Goal: Book appointment/travel/reservation

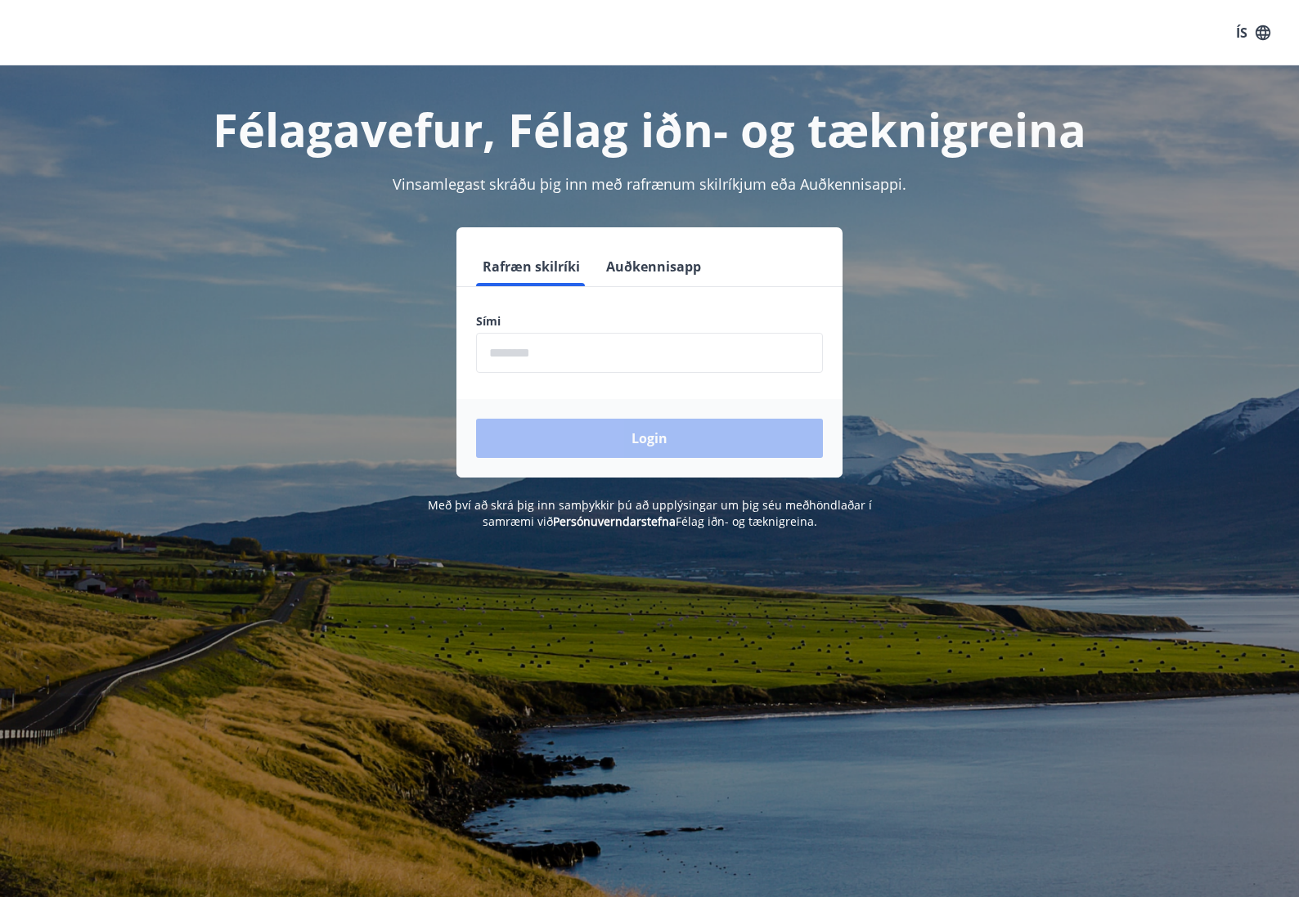
click at [573, 366] on input "phone" at bounding box center [649, 353] width 347 height 40
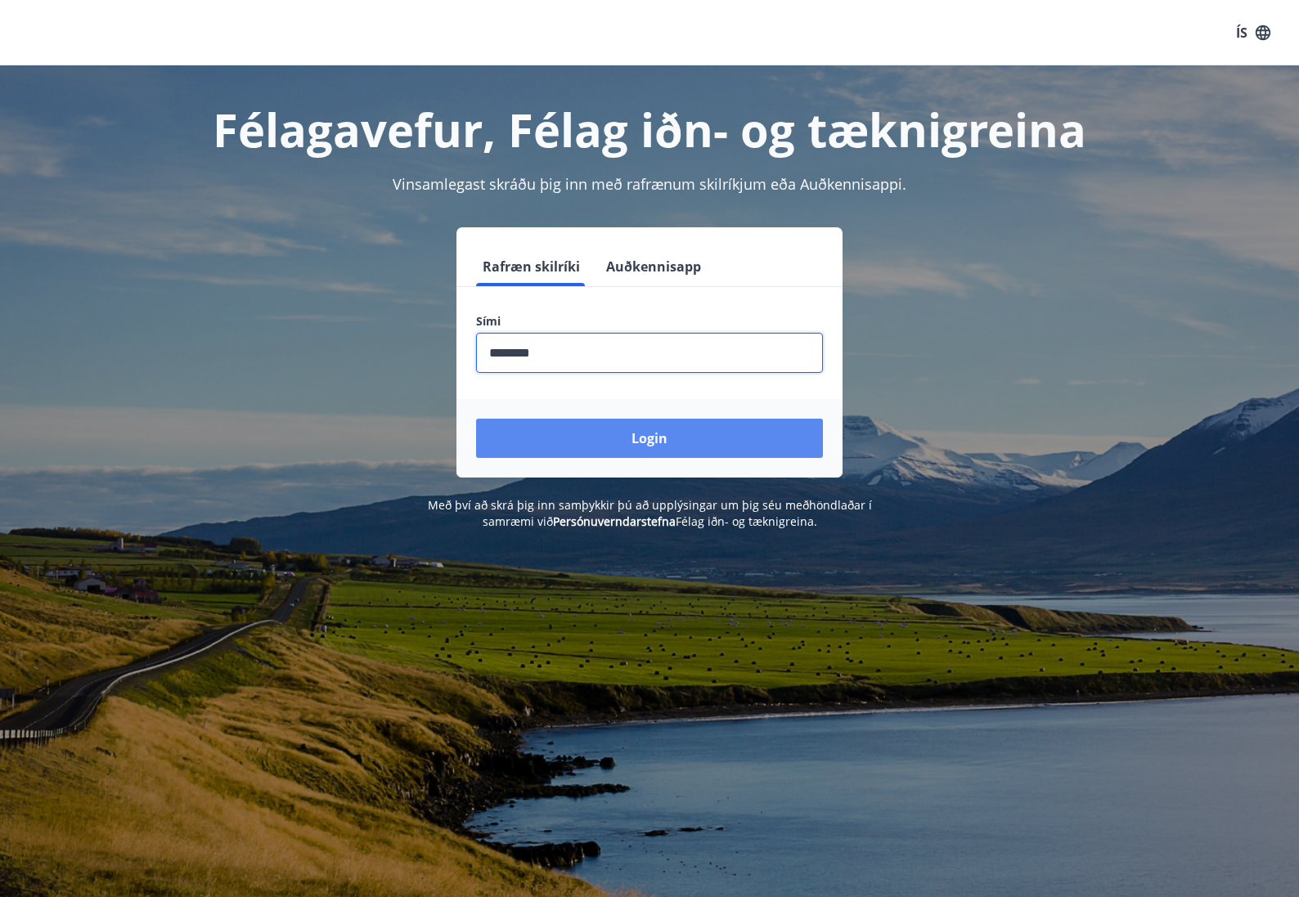
type input "********"
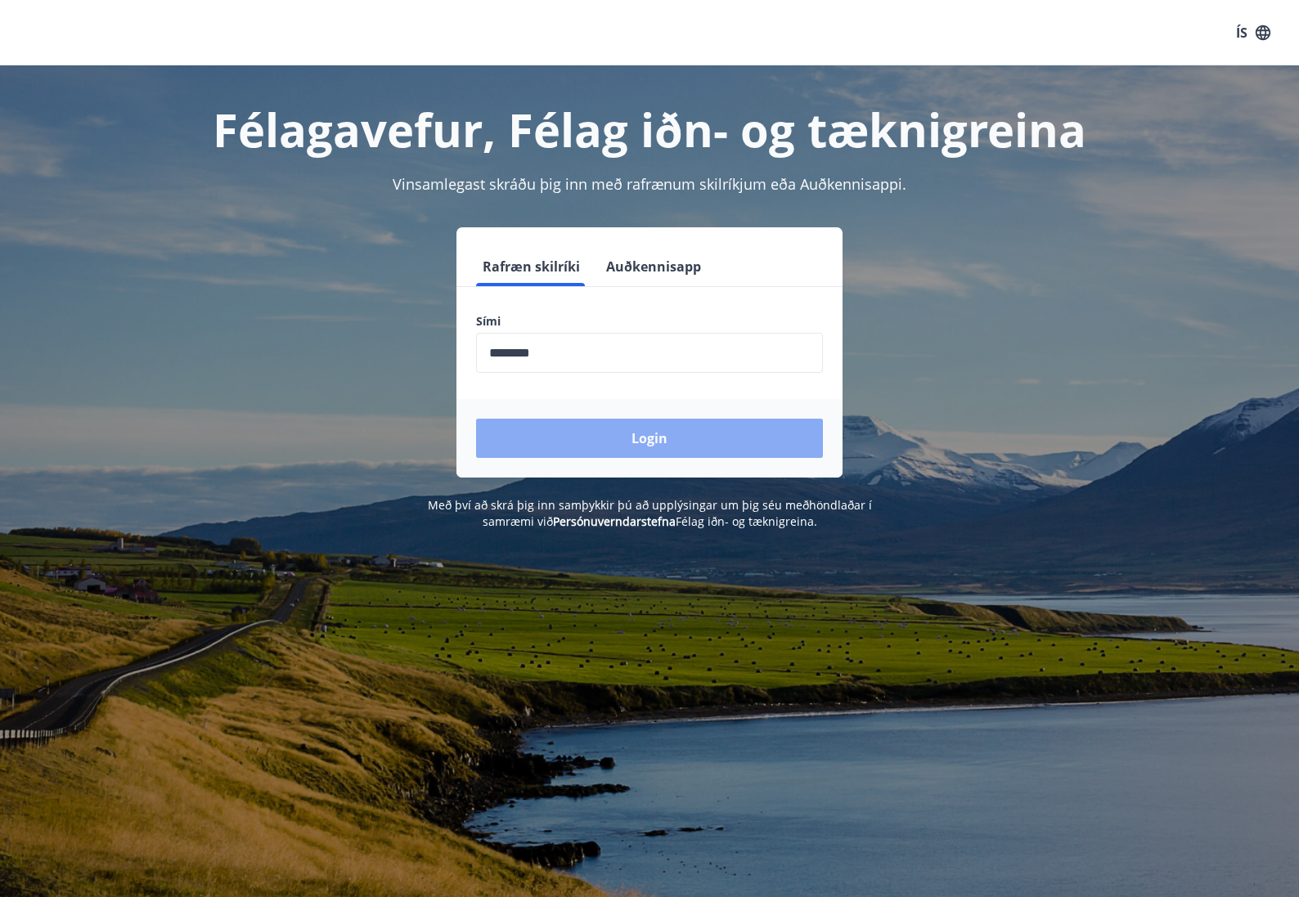
click at [640, 442] on button "Login" at bounding box center [649, 438] width 347 height 39
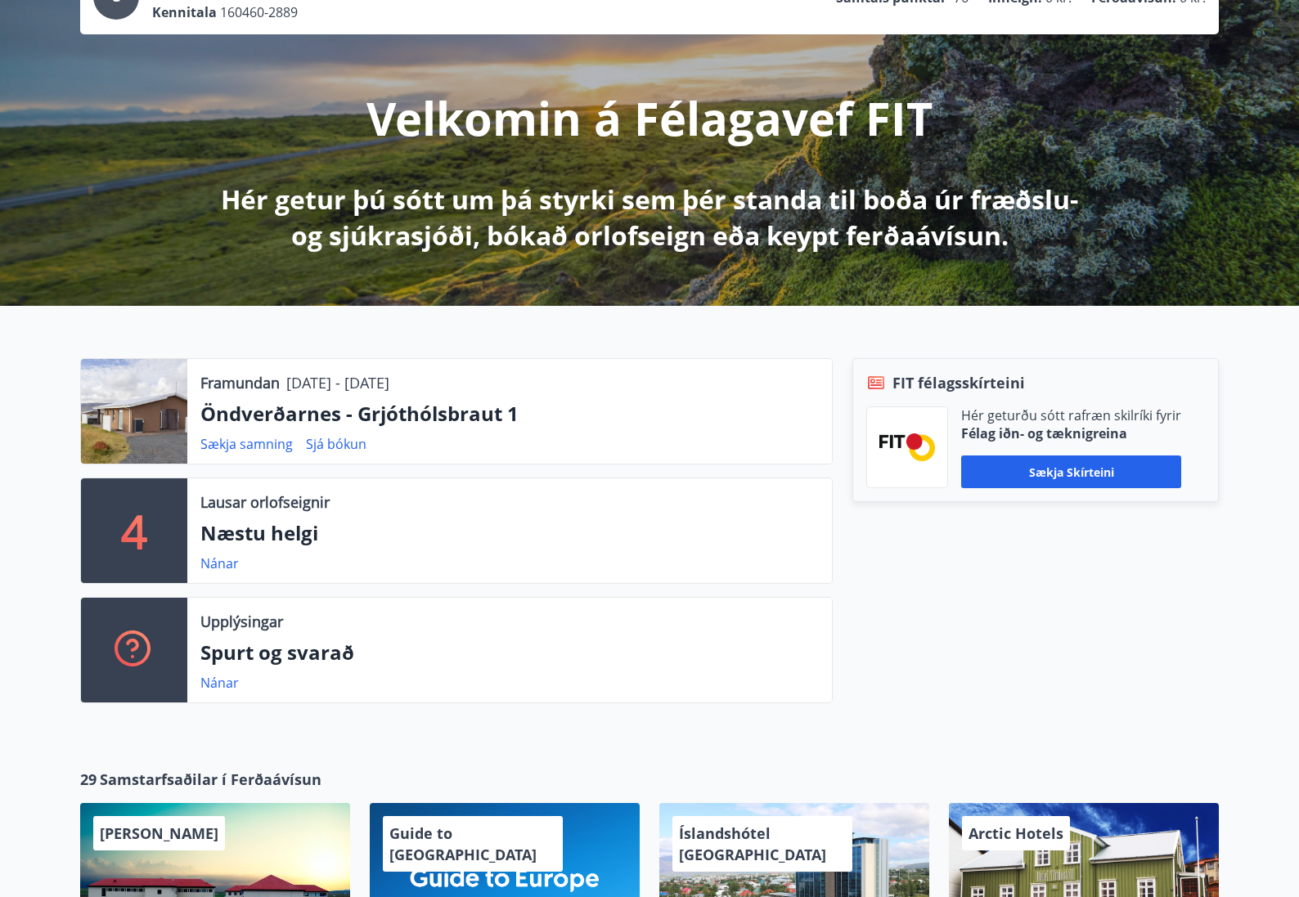
scroll to position [167, 0]
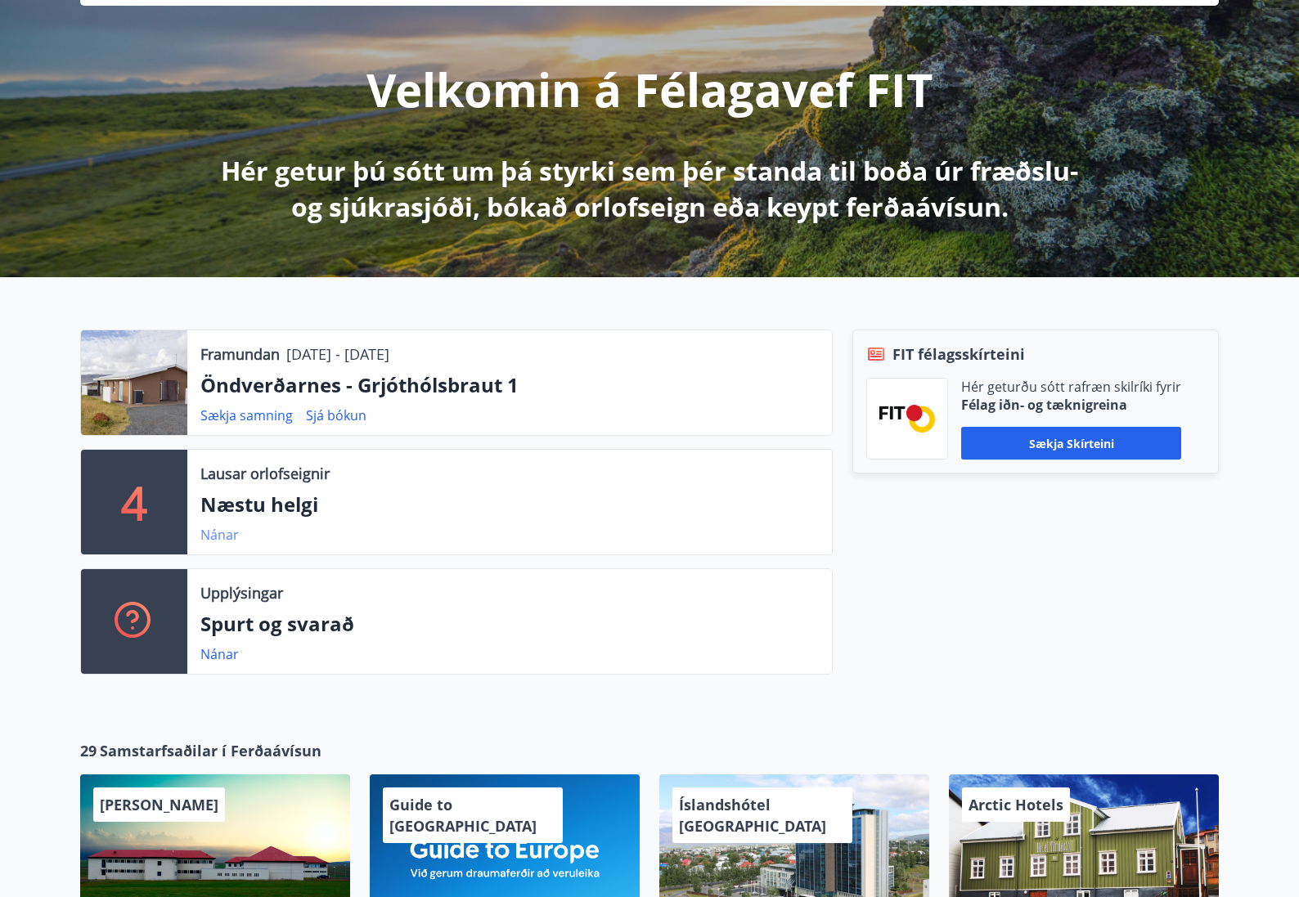
click at [223, 533] on link "Nánar" at bounding box center [219, 535] width 38 height 18
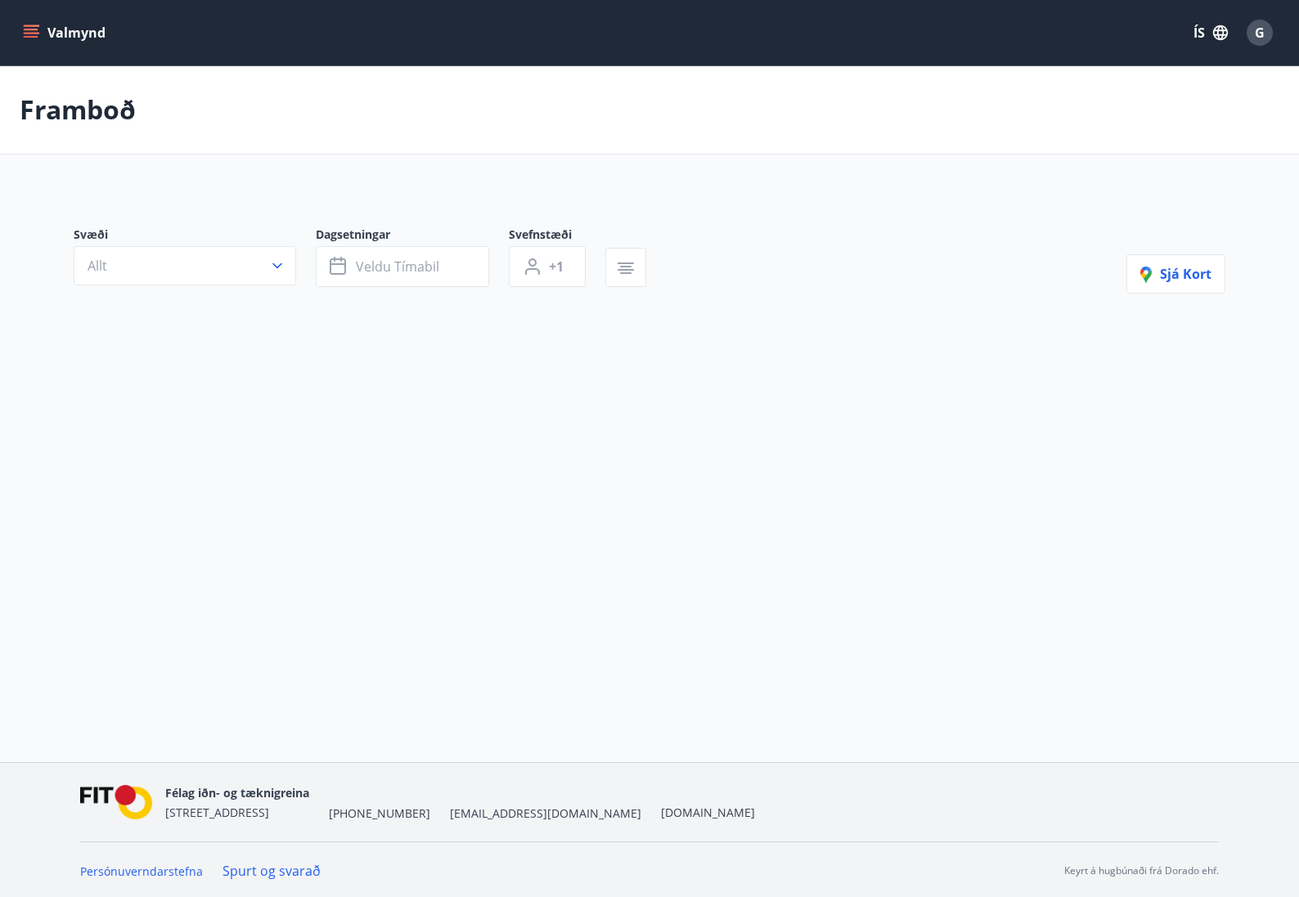
type input "*"
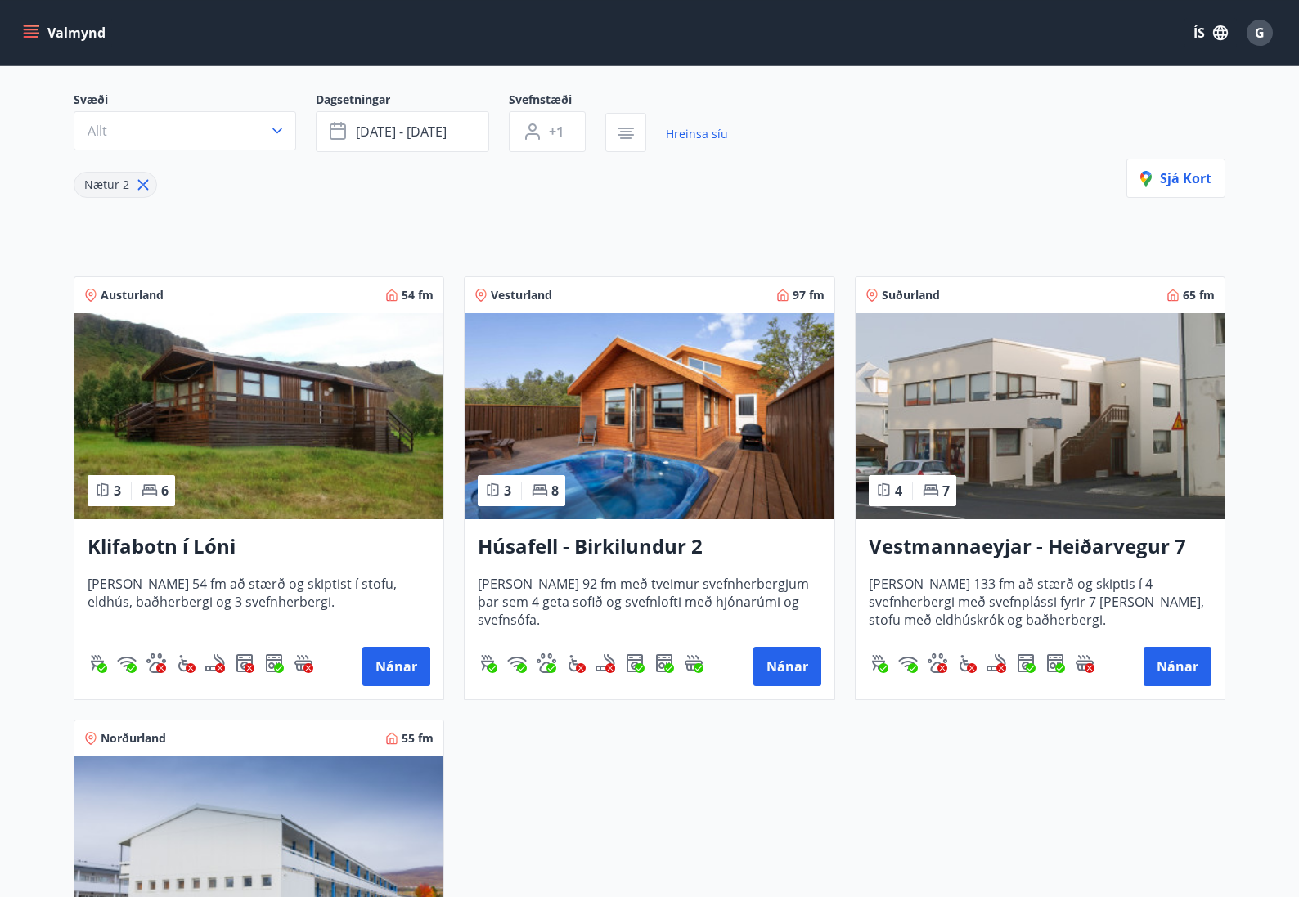
scroll to position [250, 0]
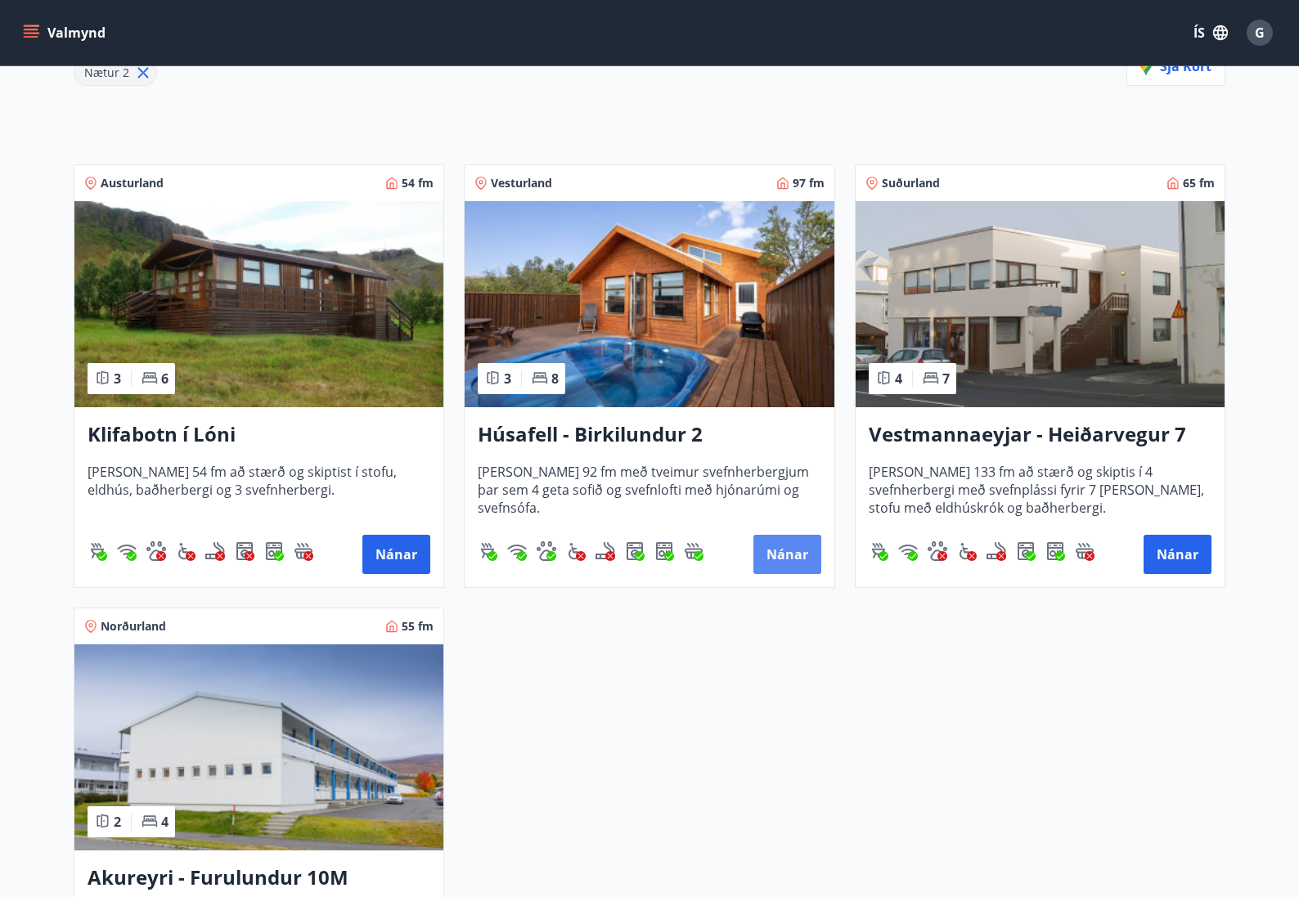
click at [783, 557] on button "Nánar" at bounding box center [787, 554] width 68 height 39
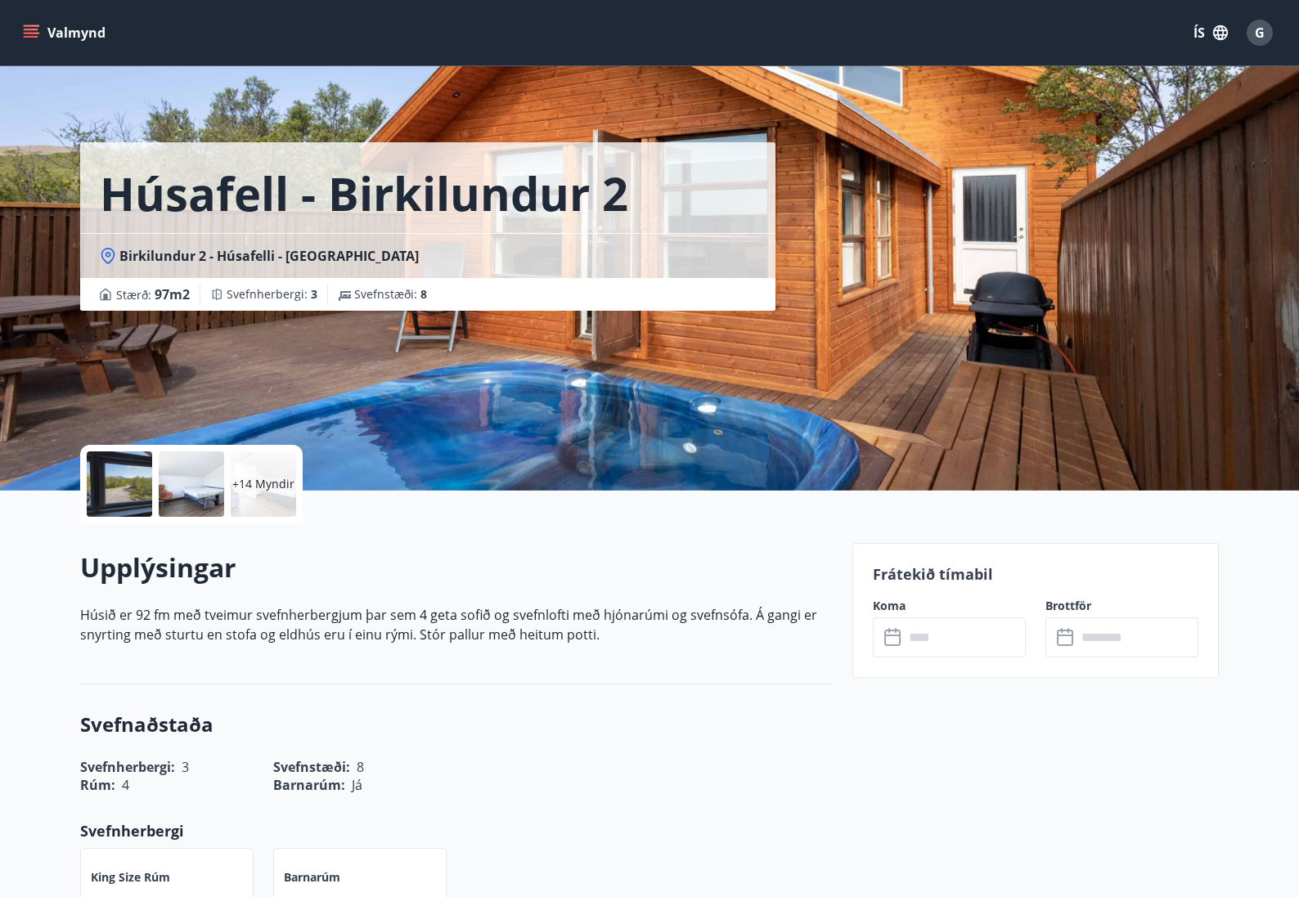
click at [34, 24] on button "Valmynd" at bounding box center [66, 32] width 92 height 29
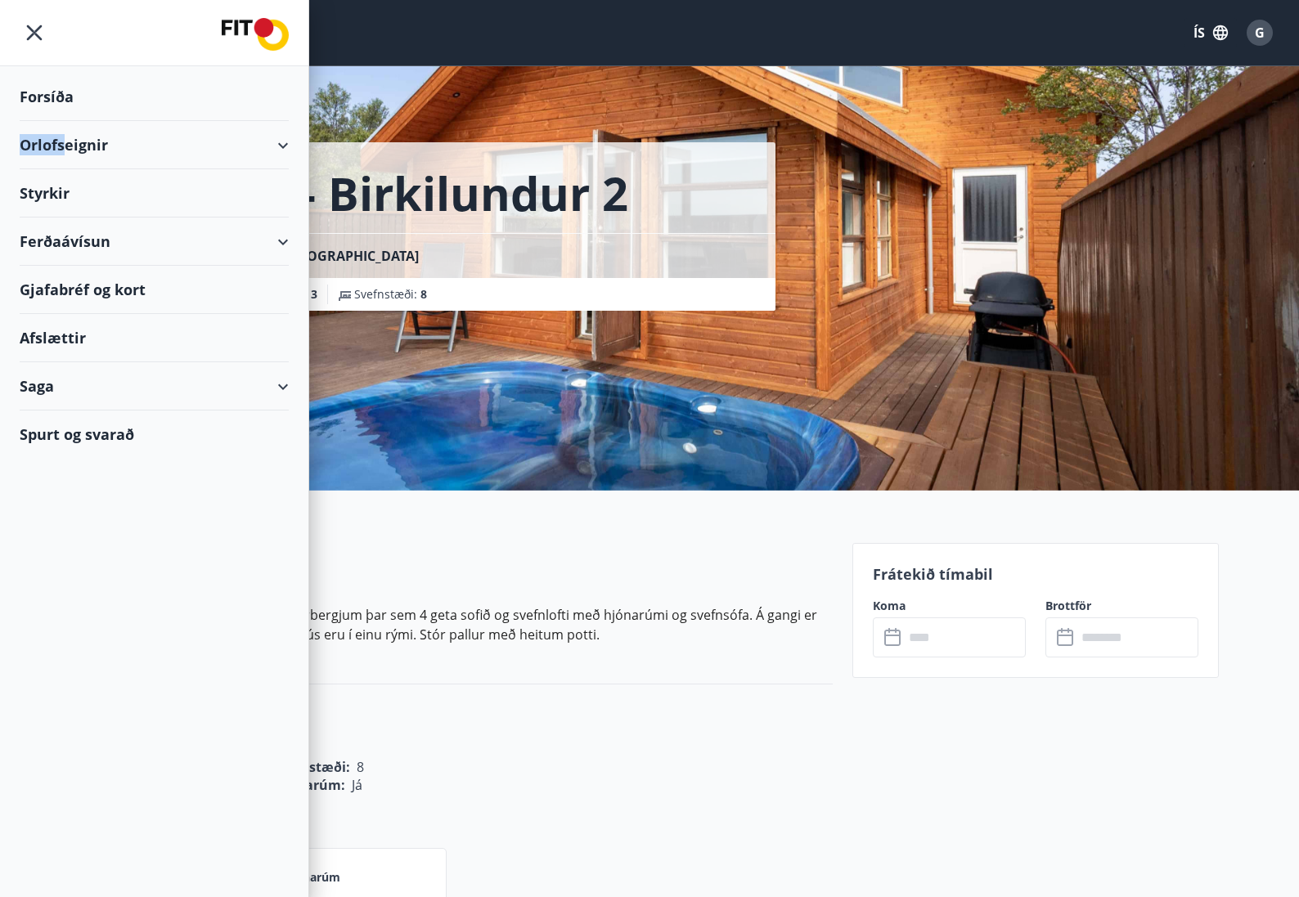
click at [61, 137] on div "Orlofseignir" at bounding box center [154, 145] width 269 height 48
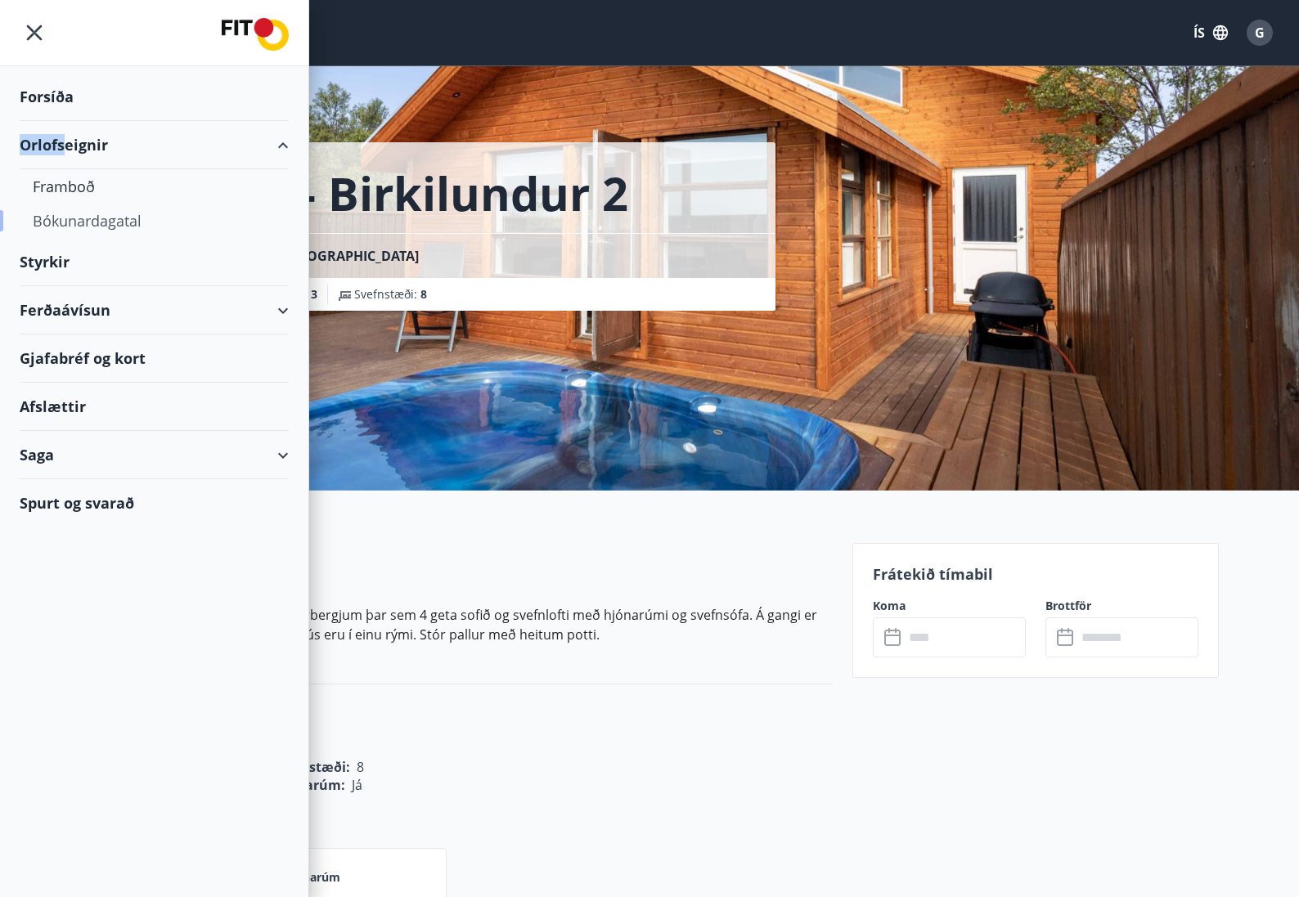
click at [70, 216] on div "Bókunardagatal" at bounding box center [154, 221] width 243 height 34
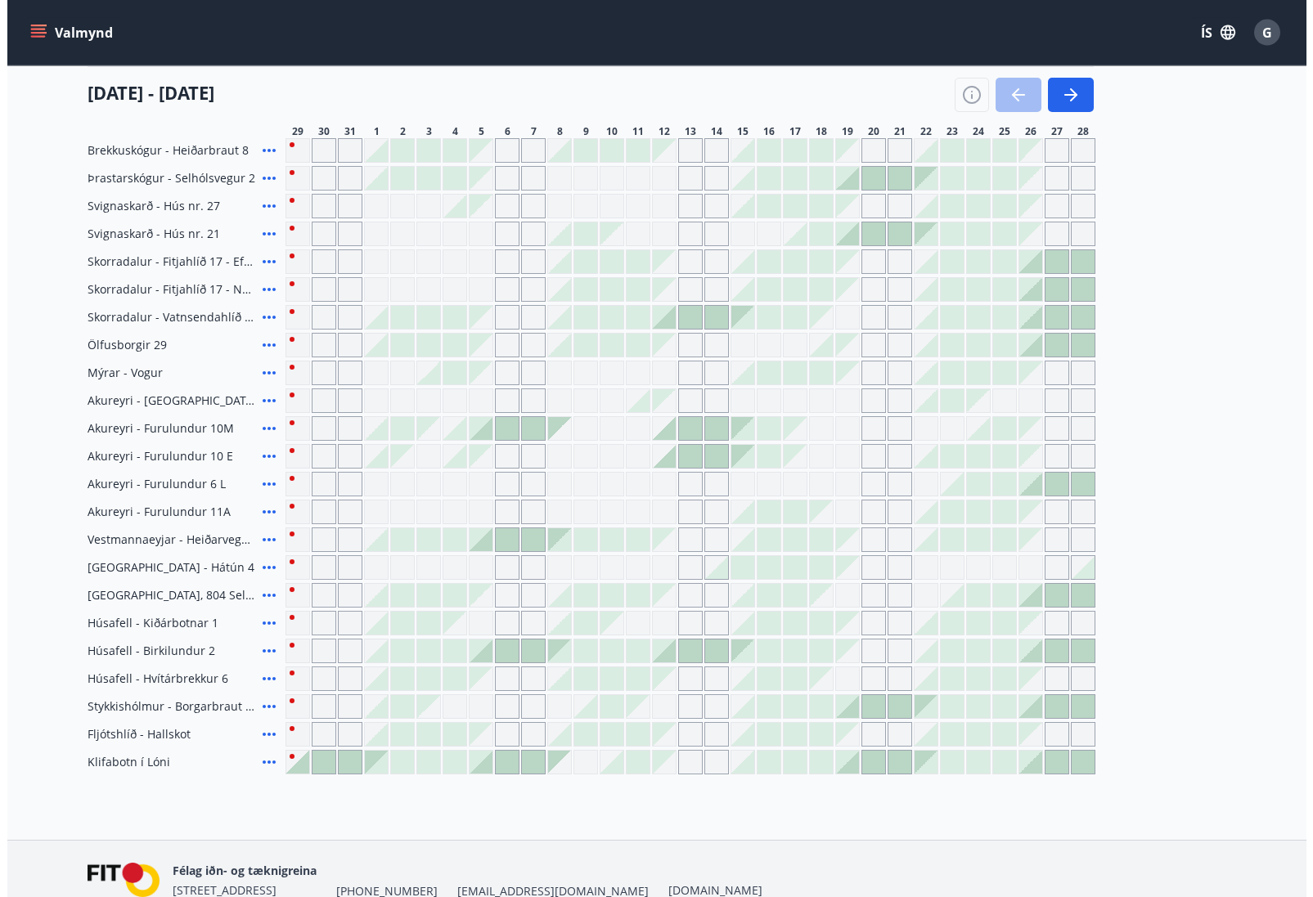
scroll to position [501, 0]
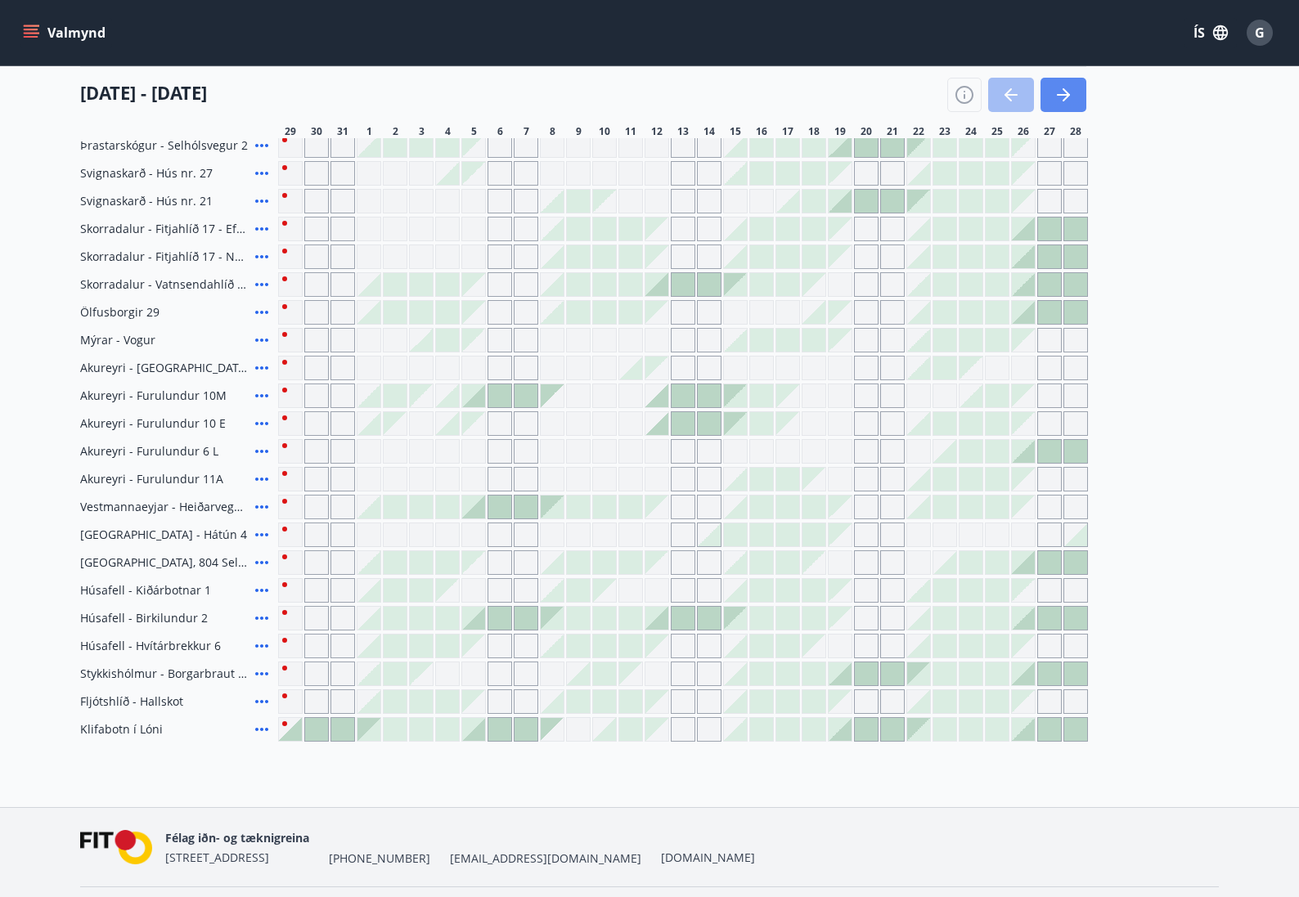
click at [1064, 99] on icon "button" at bounding box center [1066, 94] width 7 height 13
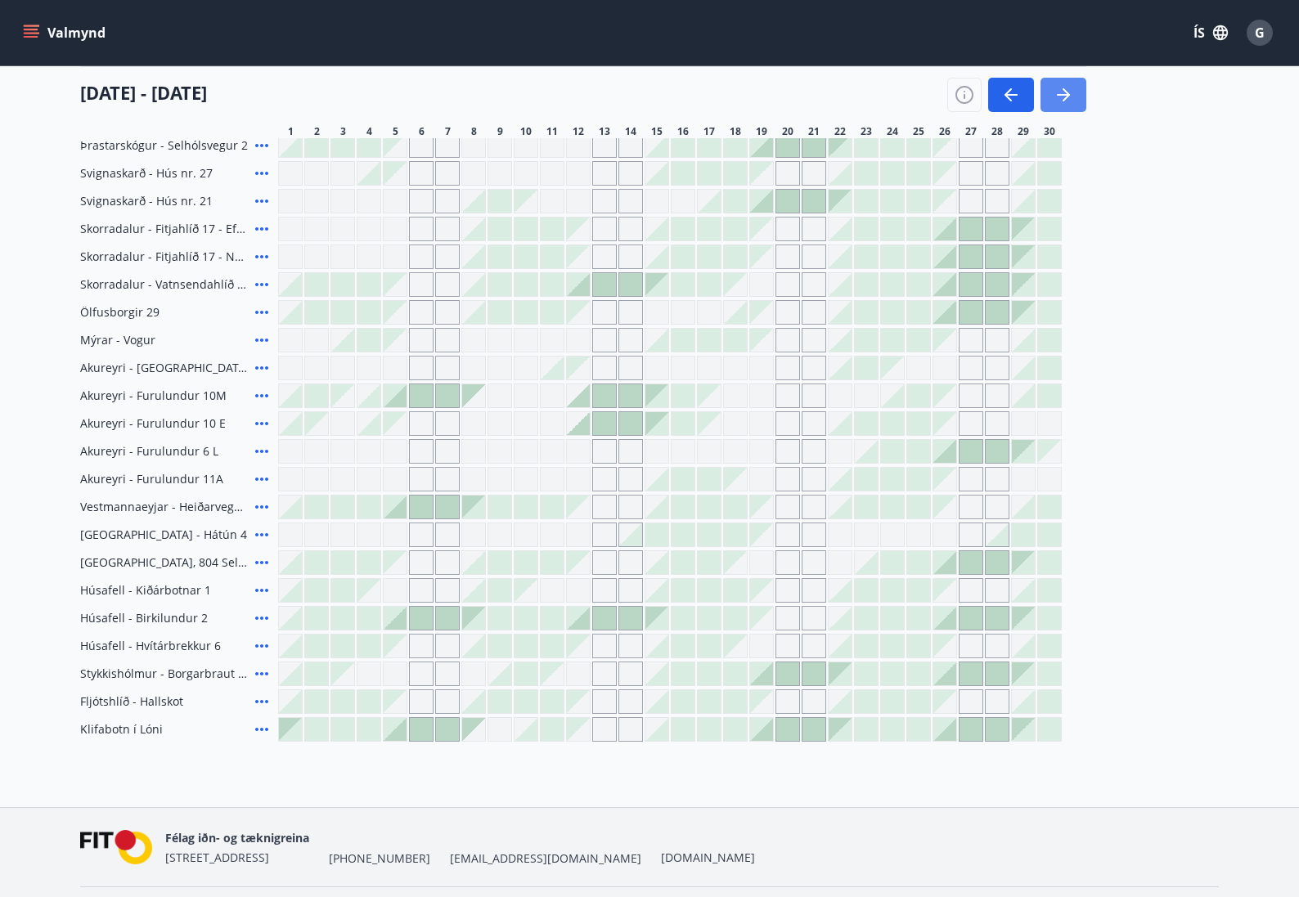
click at [1063, 101] on icon "button" at bounding box center [1066, 94] width 7 height 13
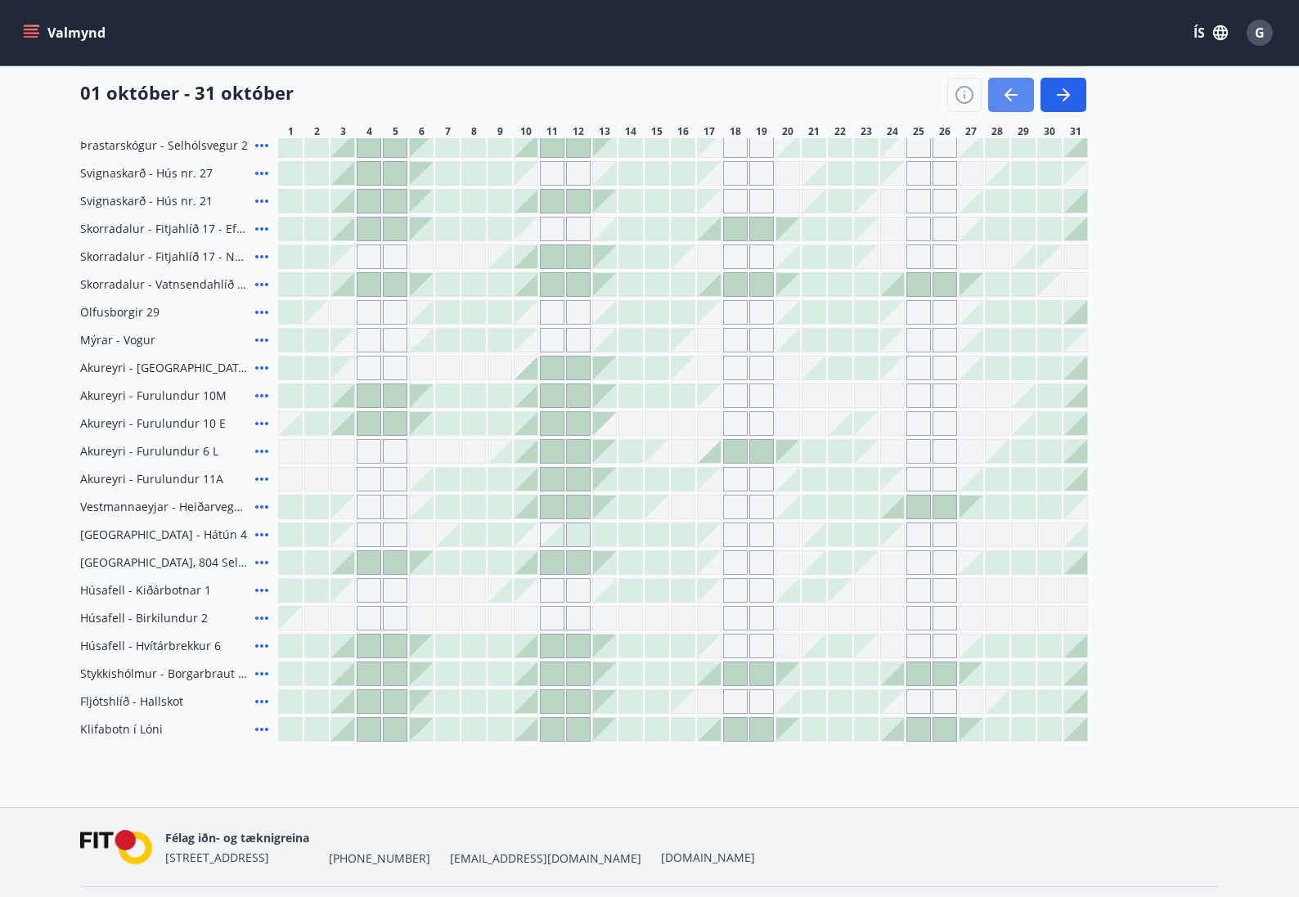
click at [1005, 91] on icon "button" at bounding box center [1011, 95] width 20 height 20
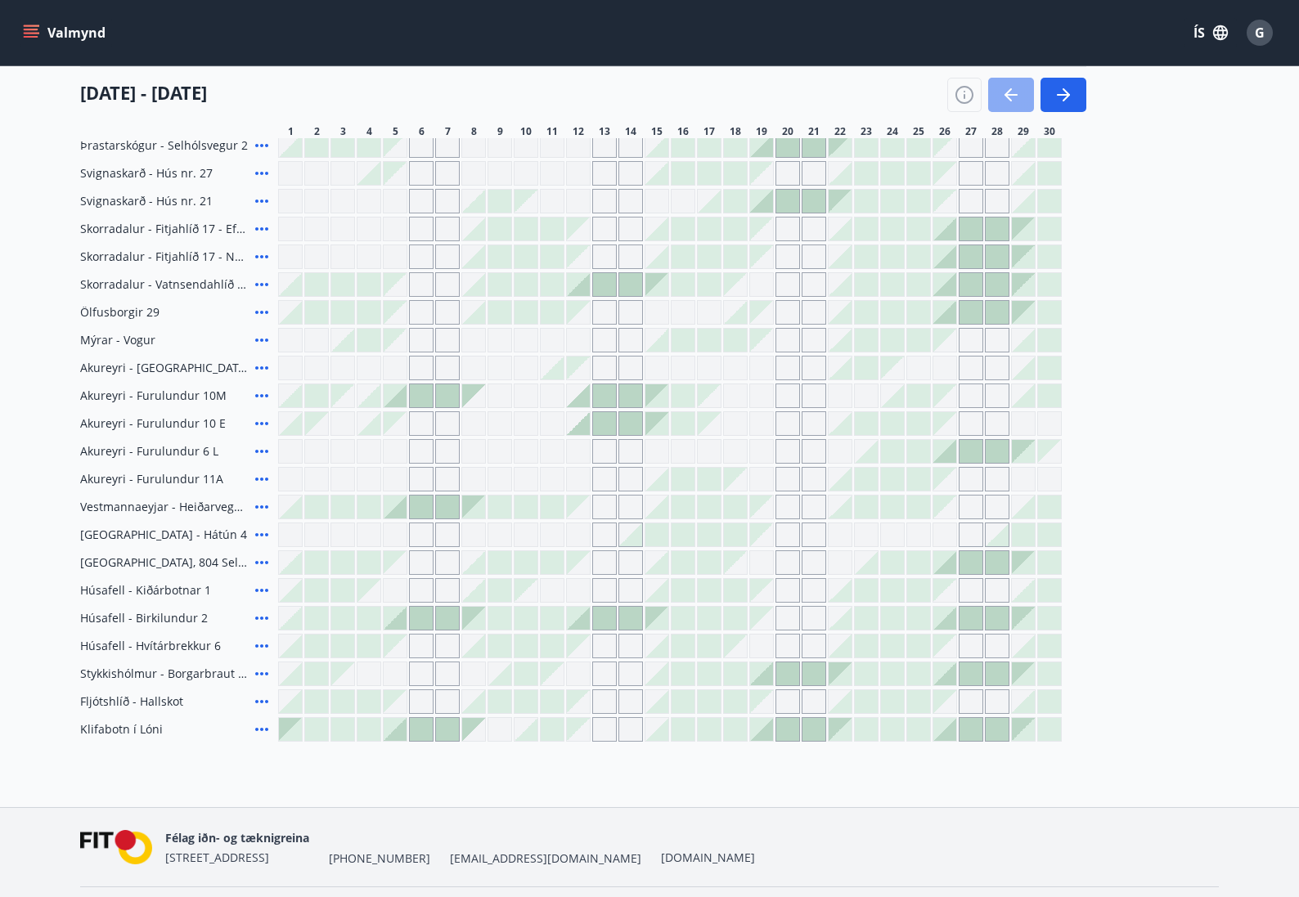
click at [1009, 92] on icon "button" at bounding box center [1008, 94] width 7 height 13
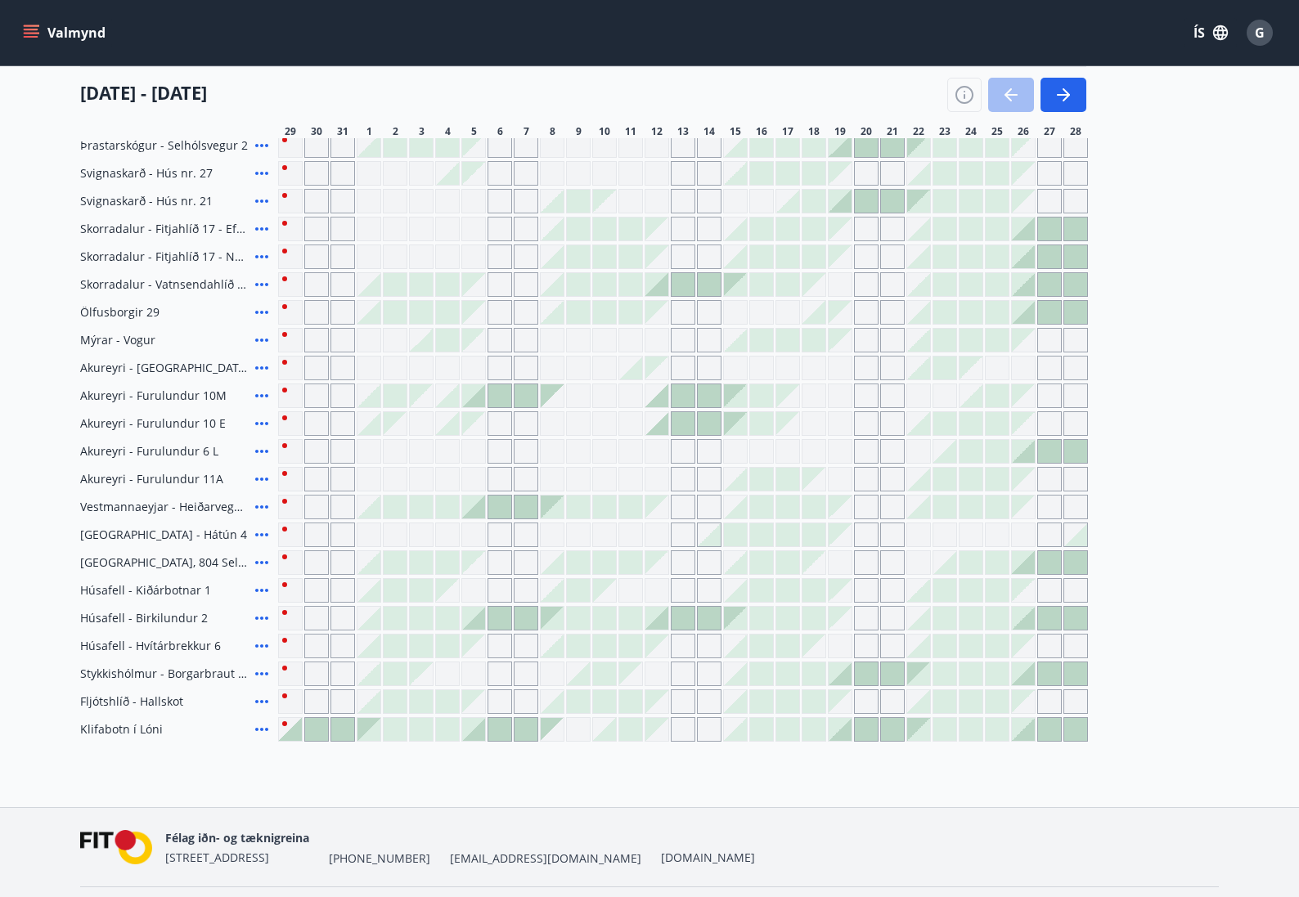
click at [262, 615] on icon at bounding box center [262, 619] width 20 height 20
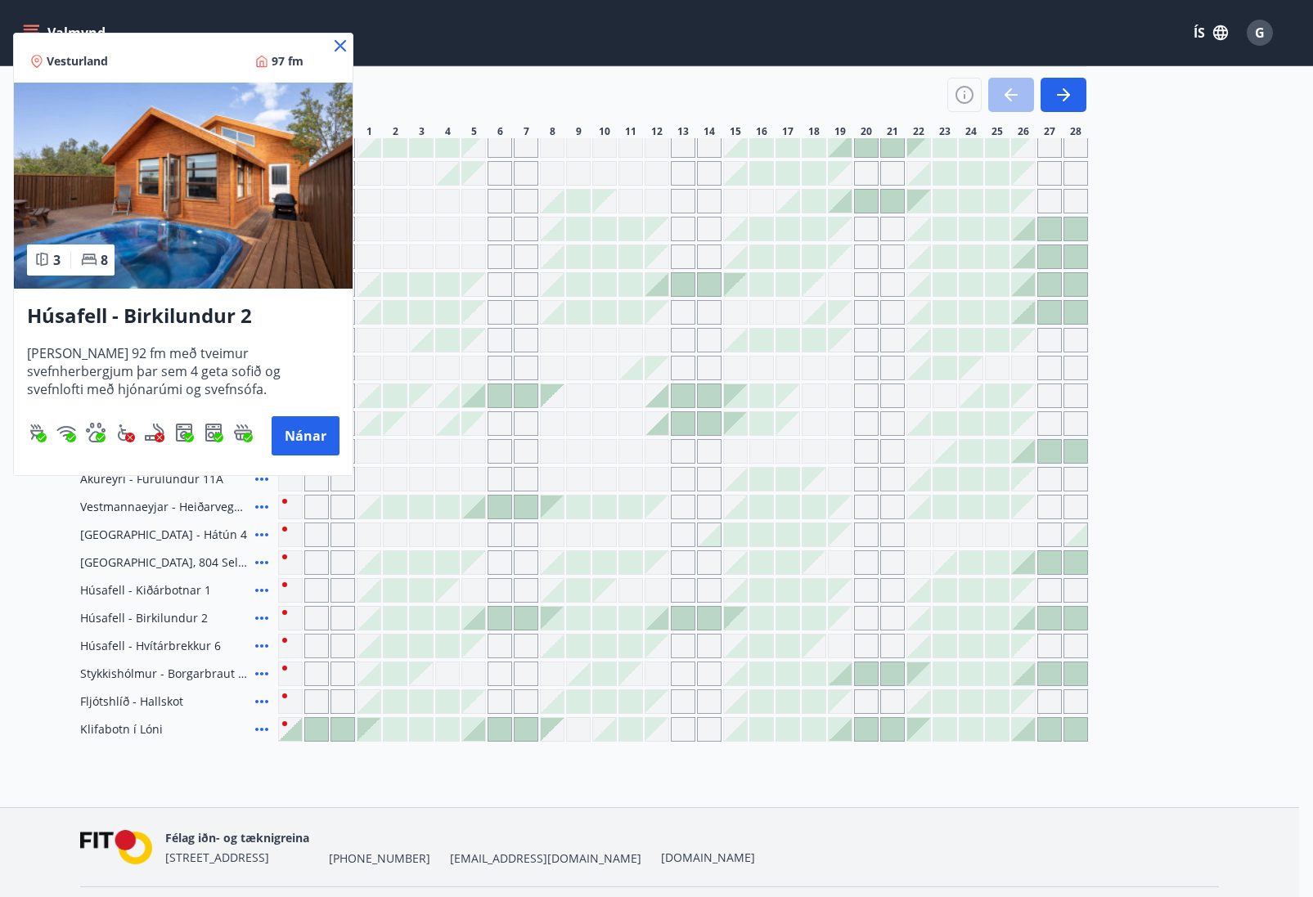
click at [344, 47] on icon at bounding box center [341, 46] width 20 height 20
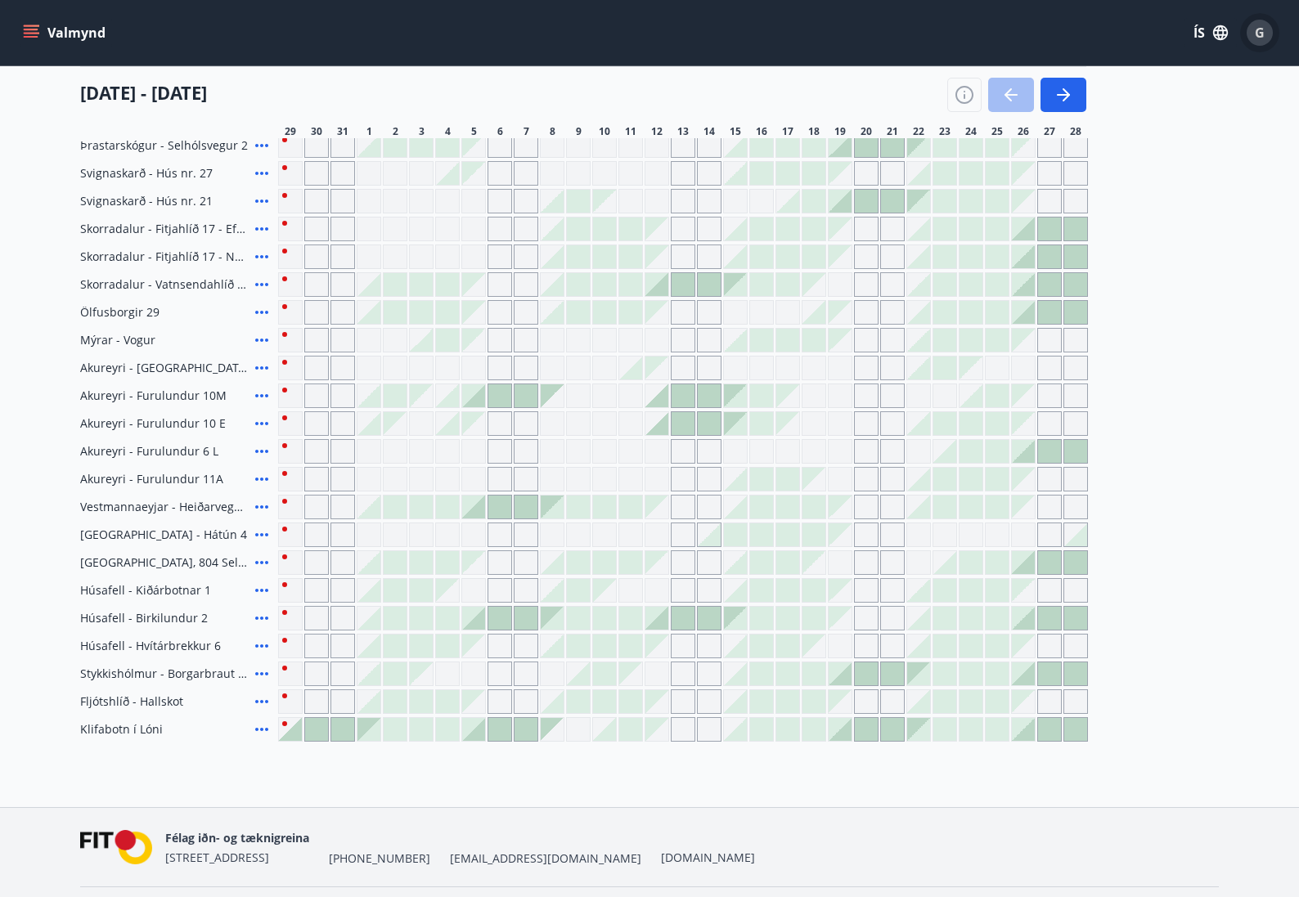
click at [1256, 26] on span "G" at bounding box center [1260, 33] width 10 height 18
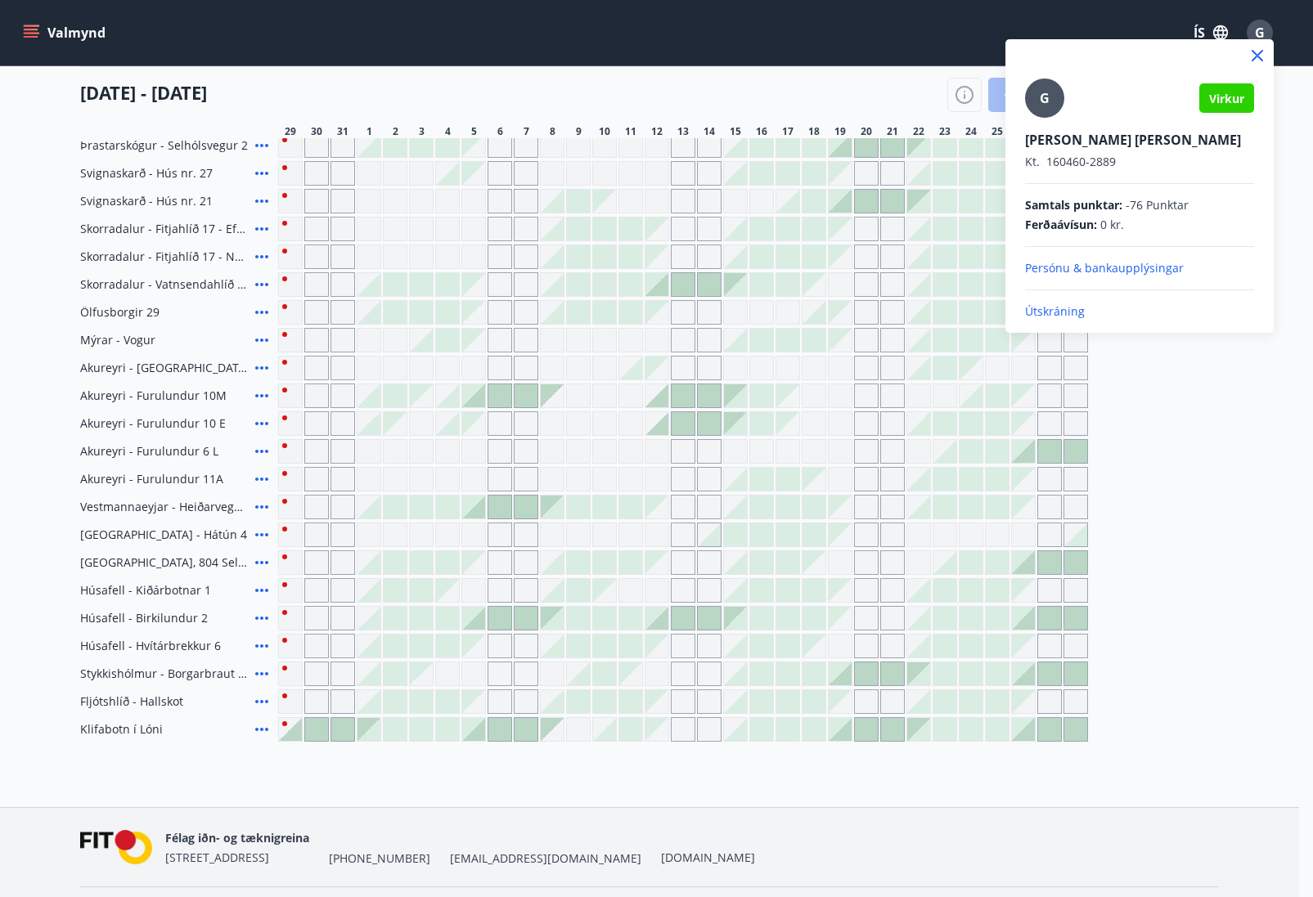
click at [1065, 313] on p "Útskráning" at bounding box center [1139, 312] width 229 height 16
